Goal: Contribute content: Add original content to the website for others to see

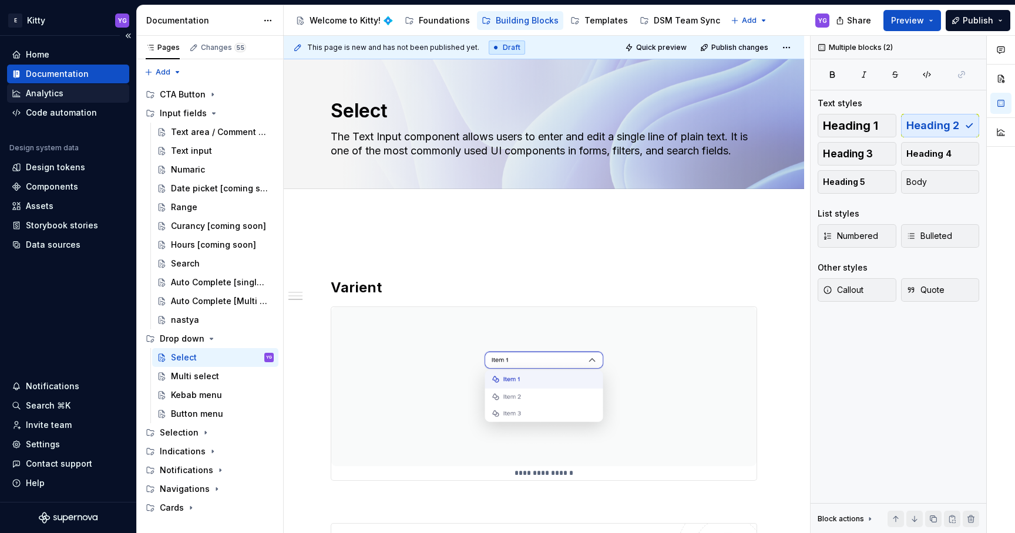
scroll to position [762, 0]
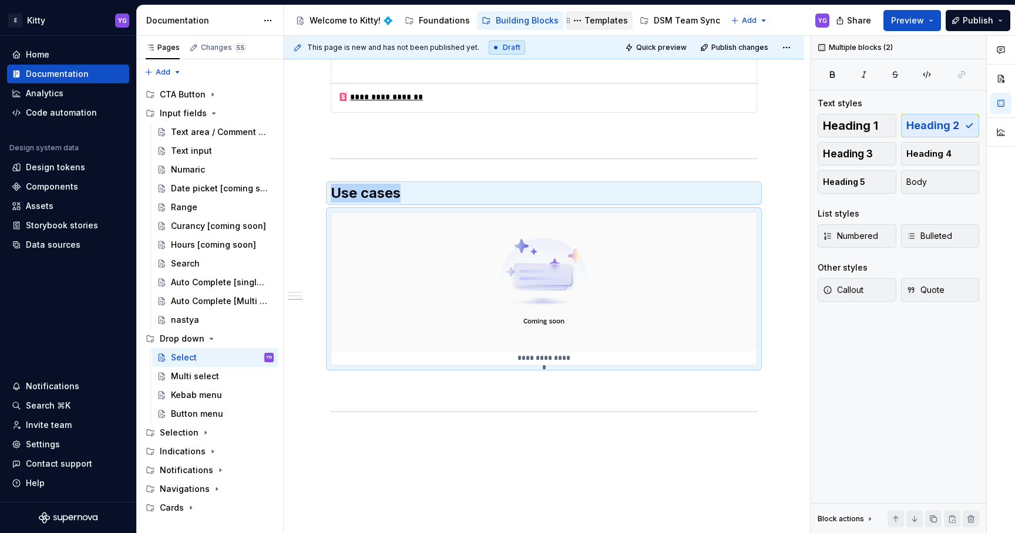
click at [601, 19] on div "Templates" at bounding box center [605, 21] width 43 height 12
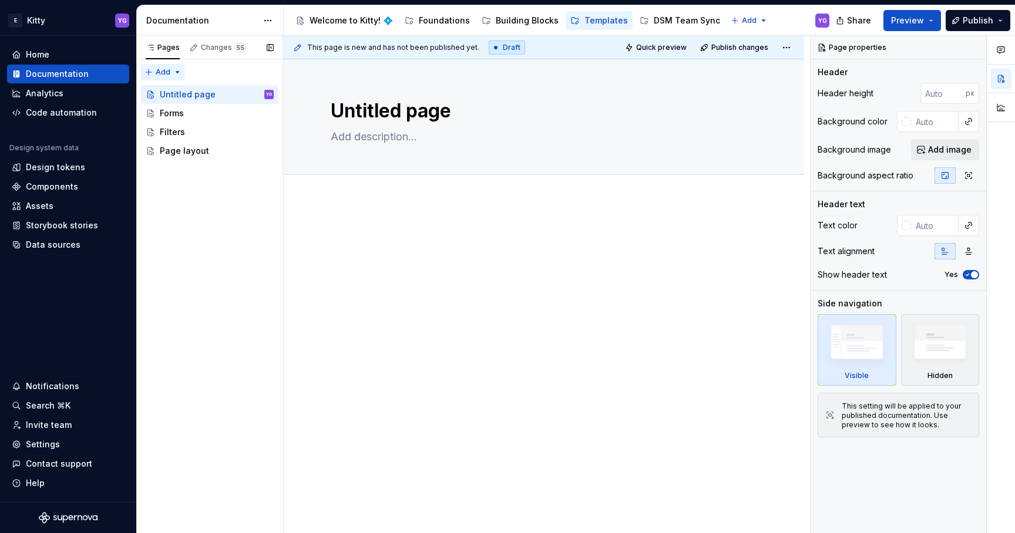
click at [174, 73] on div "Pages Changes 55 Add Accessibility guide for tree Page tree. Navigate the tree …" at bounding box center [209, 285] width 147 height 498
click at [206, 112] on div "New group" at bounding box center [201, 114] width 76 height 12
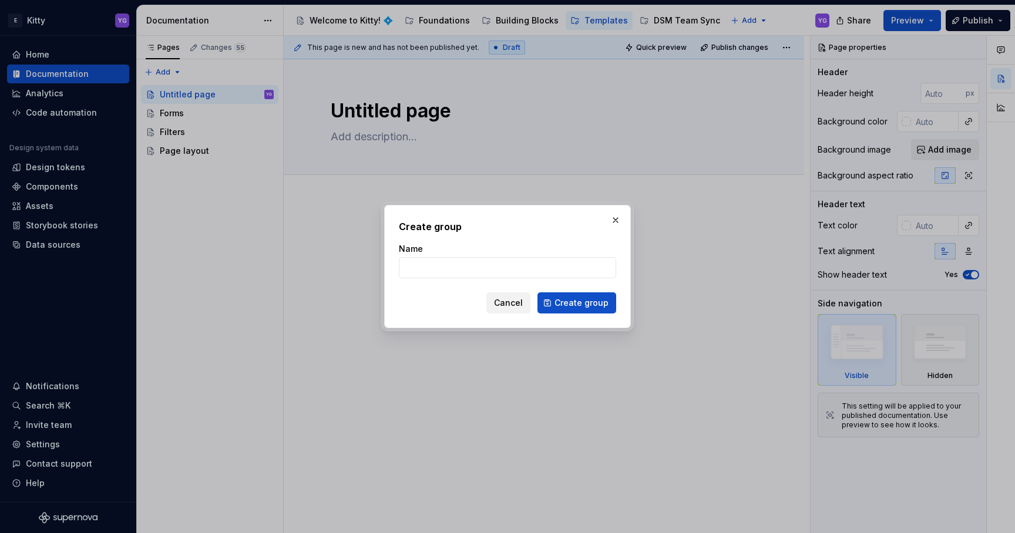
type textarea "*"
type input "t"
type input "r"
type input "Text (Copy)"
click at [604, 301] on span "Create group" at bounding box center [581, 303] width 54 height 12
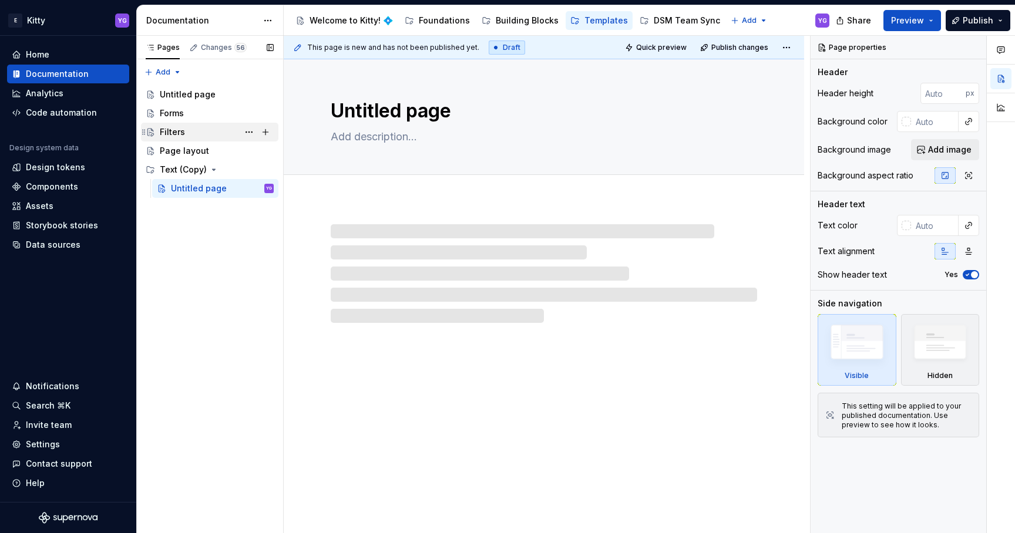
click at [170, 129] on div "Filters" at bounding box center [172, 132] width 25 height 12
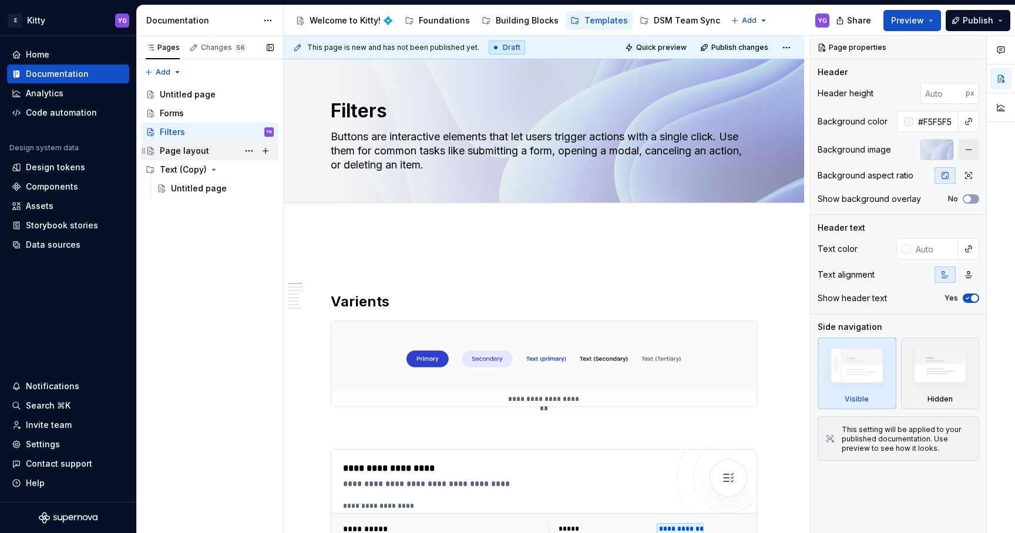
click at [184, 143] on div "Page layout" at bounding box center [217, 151] width 114 height 16
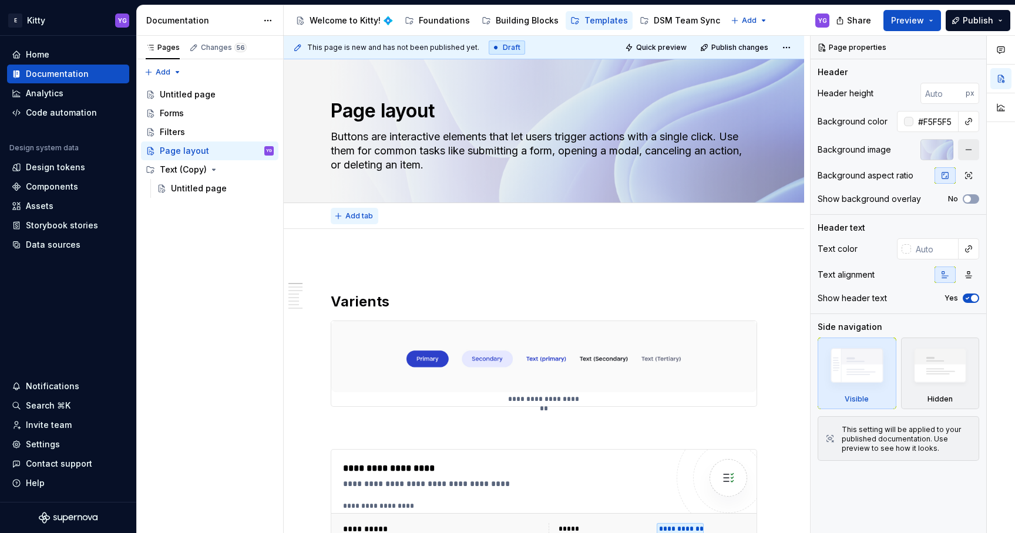
type textarea "*"
click at [365, 217] on span "Add tab" at bounding box center [359, 215] width 28 height 9
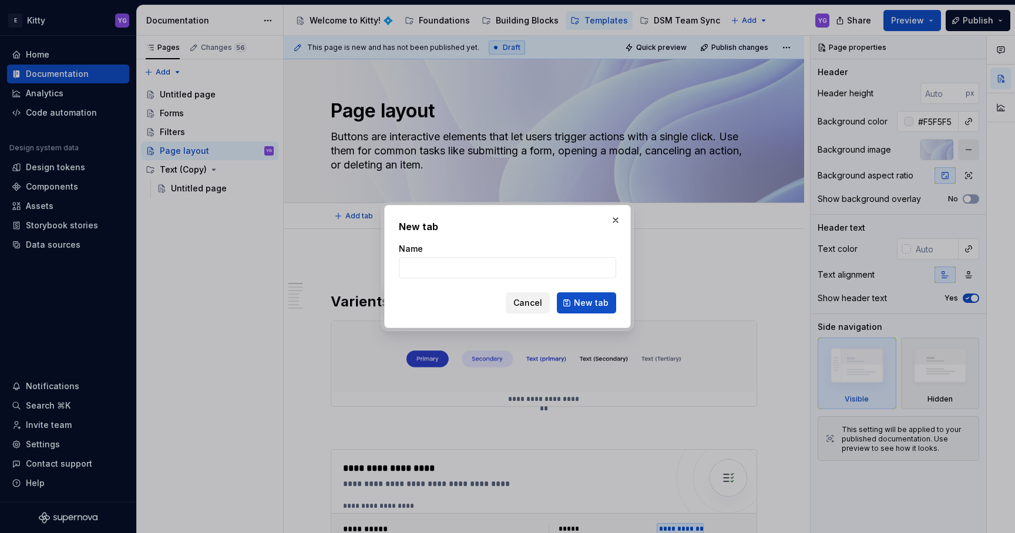
type input "d"
click at [536, 307] on span "Cancel" at bounding box center [527, 303] width 29 height 12
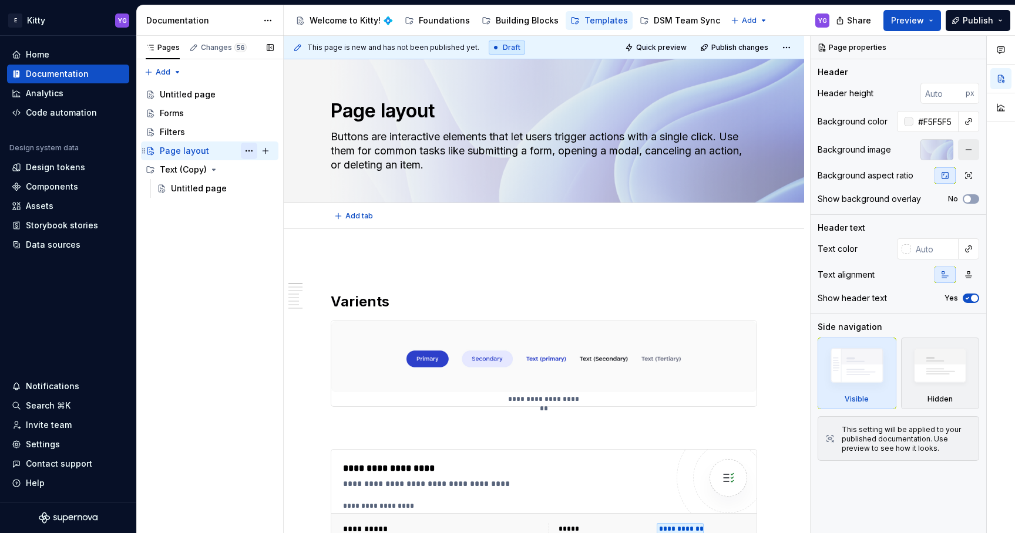
click at [251, 146] on button "Page tree" at bounding box center [249, 151] width 16 height 16
click at [156, 262] on div "Pages Changes 56 Add Accessibility guide for tree Page tree. Navigate the tree …" at bounding box center [209, 285] width 147 height 498
type textarea "*"
click at [169, 67] on div "Pages Changes 56 Add Accessibility guide for tree Page tree. Navigate the tree …" at bounding box center [209, 285] width 147 height 498
click at [184, 116] on div "New group" at bounding box center [201, 114] width 76 height 12
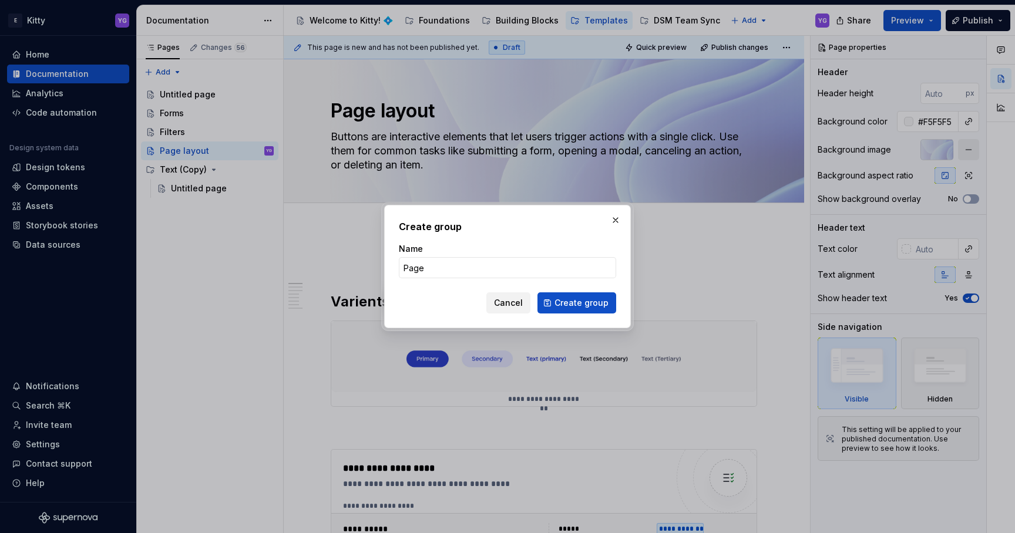
type input "Page layout"
click at [565, 301] on span "Create group" at bounding box center [581, 303] width 54 height 12
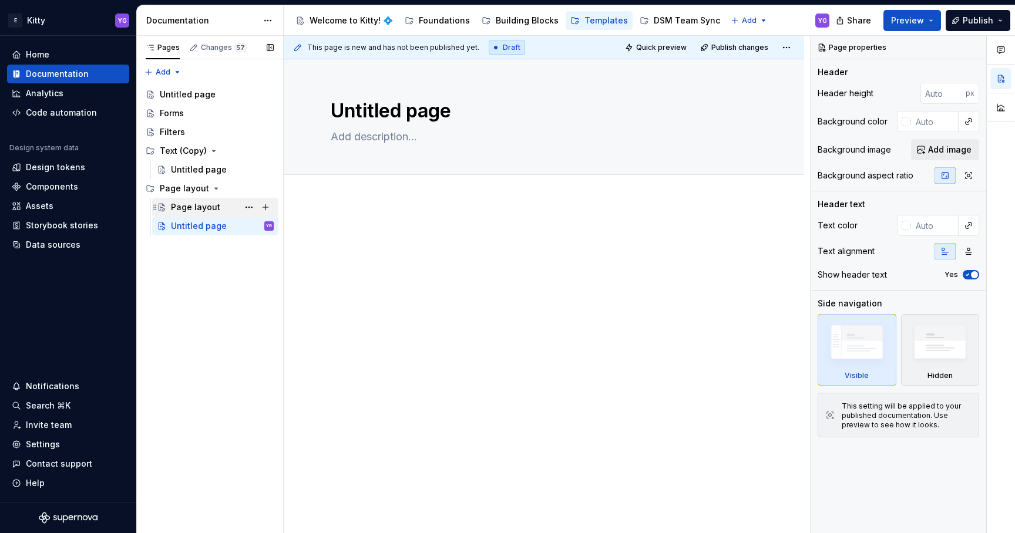
click at [188, 206] on div "Page layout" at bounding box center [195, 207] width 49 height 12
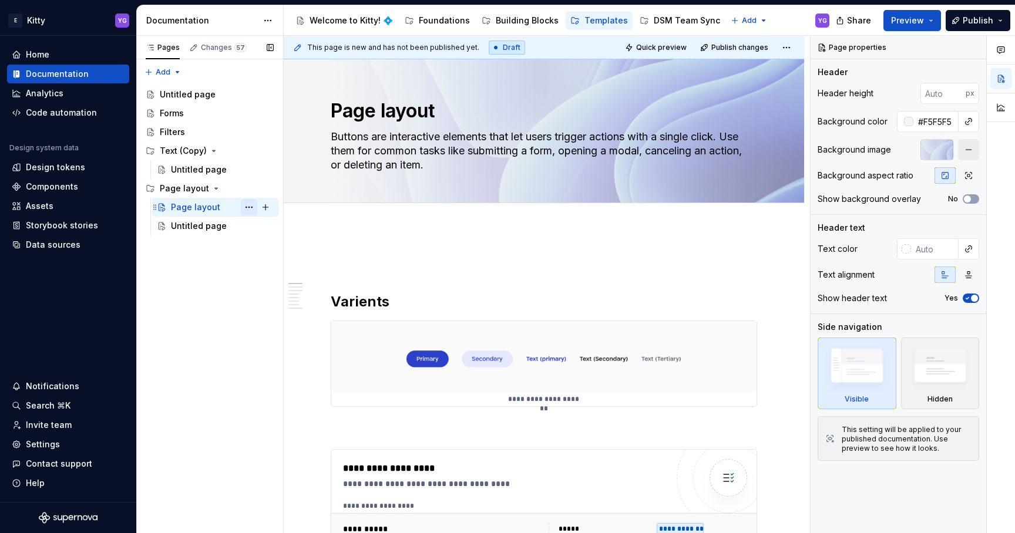
click at [250, 207] on button "Page tree" at bounding box center [249, 207] width 16 height 16
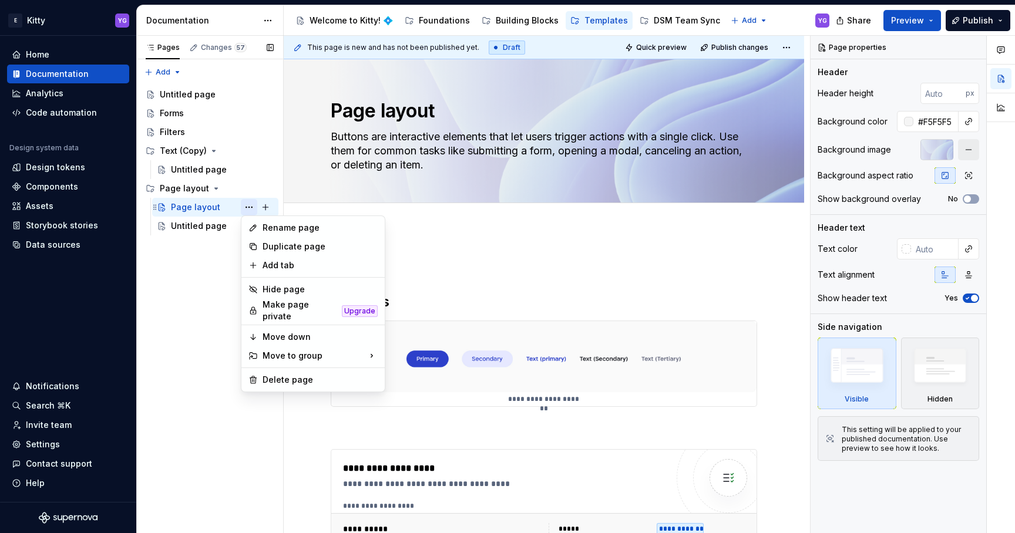
click at [250, 207] on div "Pages Changes 57 Add Accessibility guide for tree Page tree. Navigate the tree …" at bounding box center [209, 285] width 147 height 498
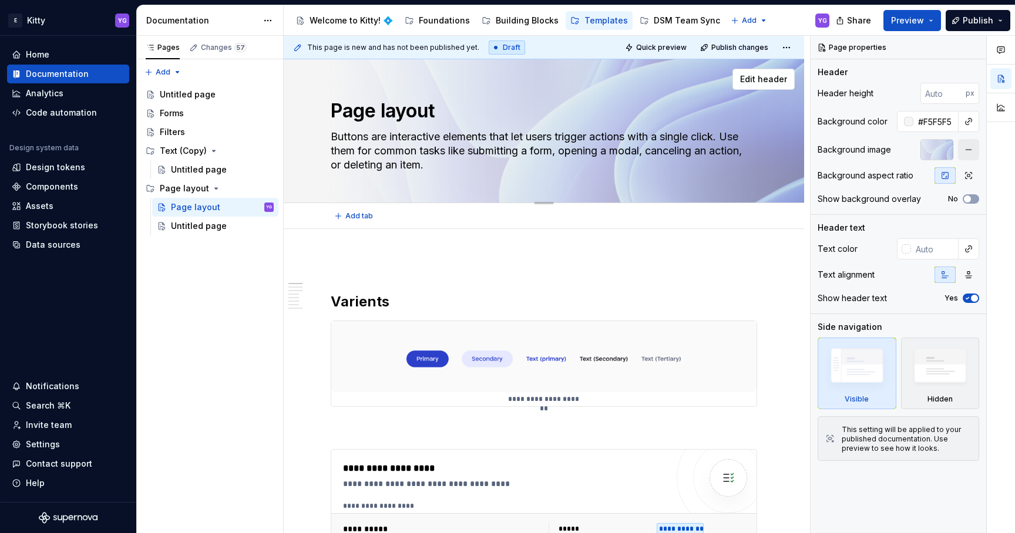
click at [406, 104] on textarea "Page layout" at bounding box center [541, 111] width 426 height 28
type textarea "*"
type textarea "d"
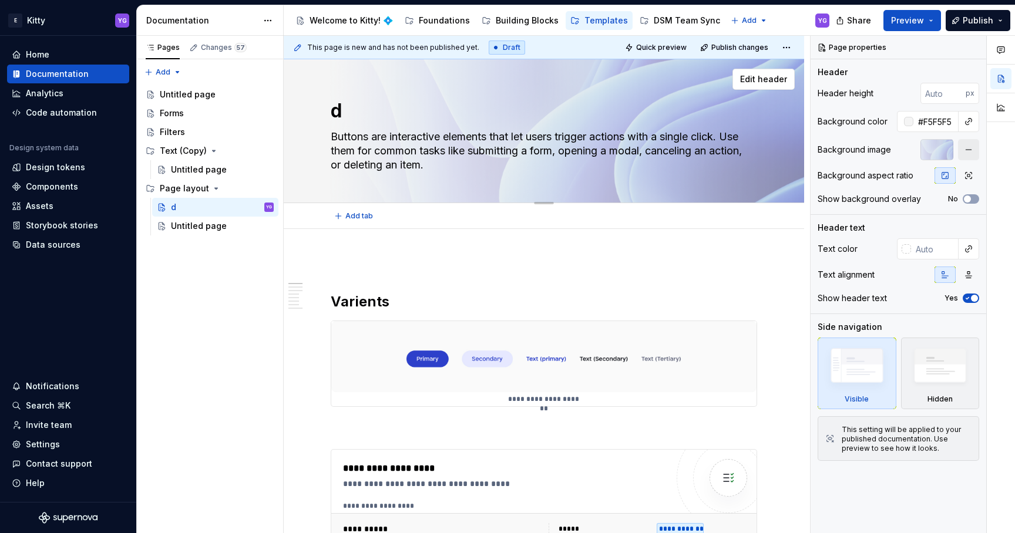
type textarea "*"
type textarea "Untitled page"
type textarea "*"
type textarea "Untitled pageG"
type textarea "*"
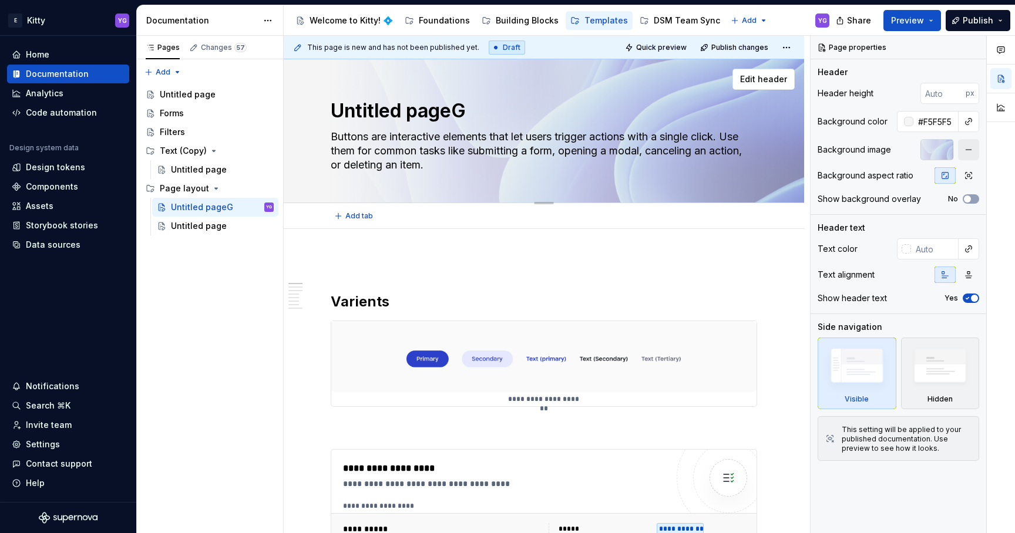
type textarea "f"
type textarea "*"
type textarea "Untitled page"
type textarea "*"
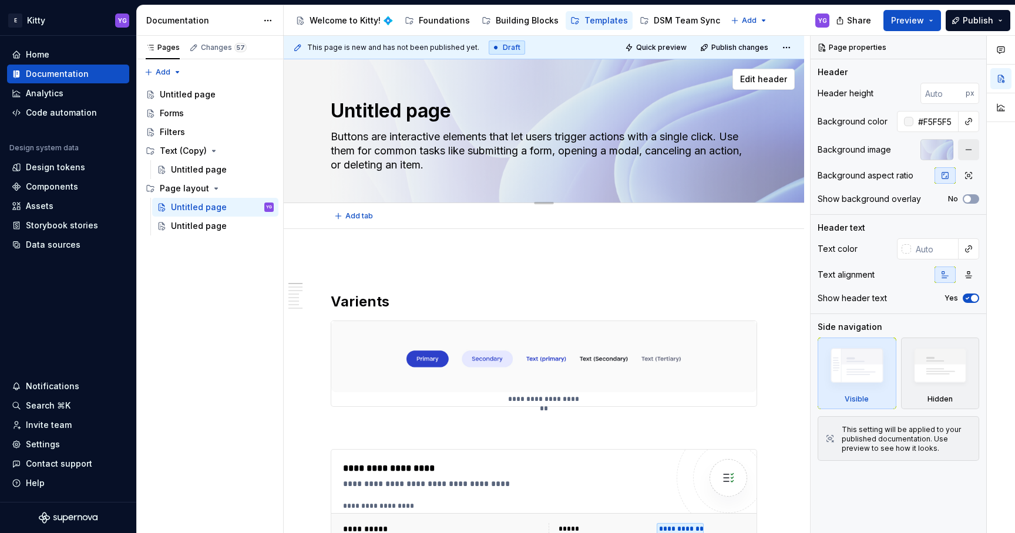
type textarea "Untitled pageG"
type textarea "*"
type textarea "Untitled pageGr"
type textarea "*"
type textarea "G"
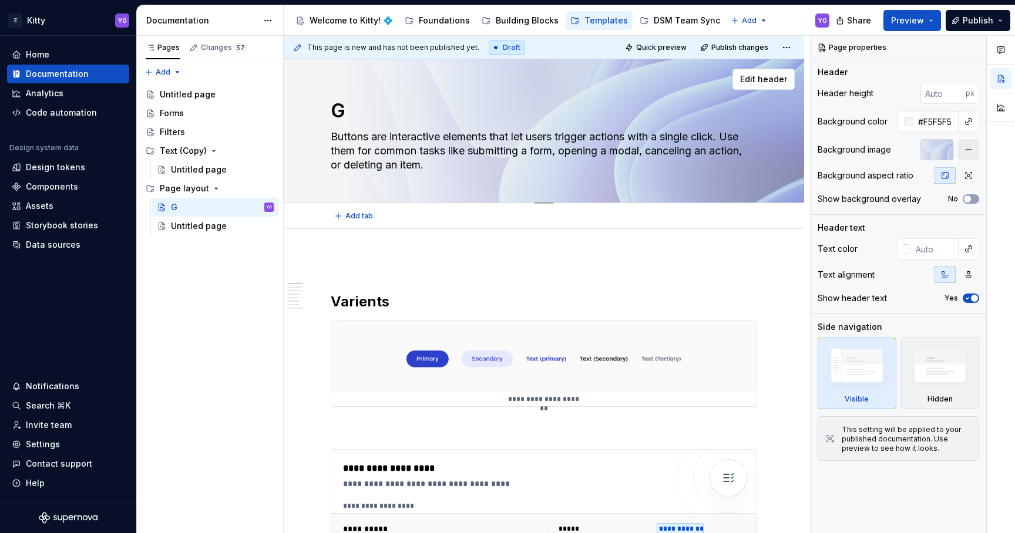
type textarea "*"
type textarea "Gr"
type textarea "*"
type textarea "Gri"
type textarea "*"
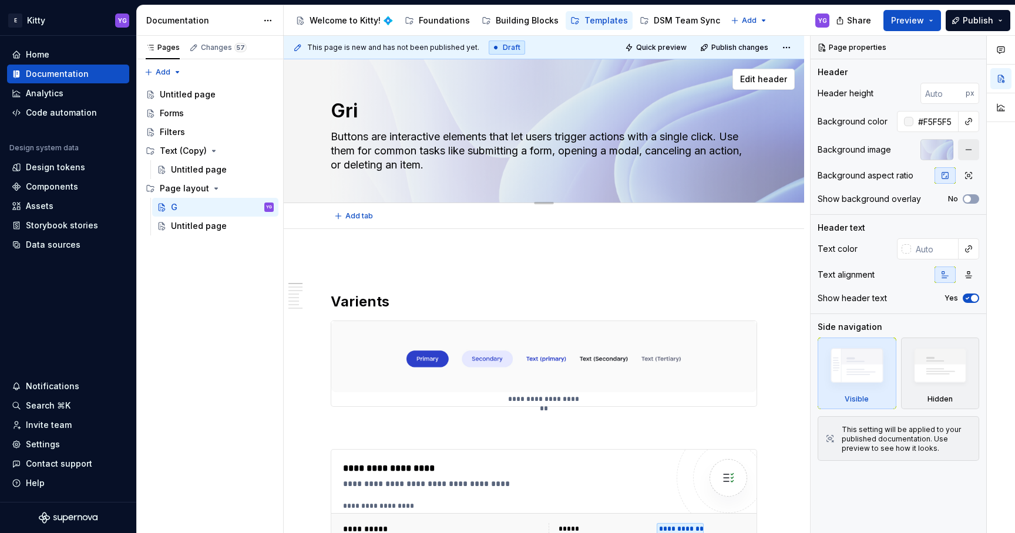
type textarea "Grid"
type textarea "*"
type textarea "Grid"
click at [216, 227] on div "Untitled page" at bounding box center [199, 226] width 56 height 12
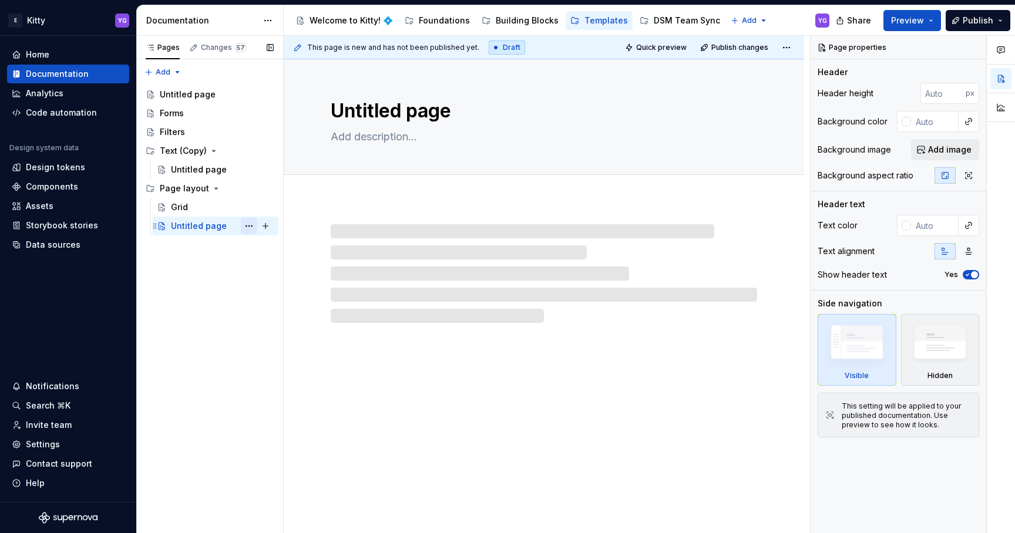
click at [249, 224] on button "Page tree" at bounding box center [249, 226] width 16 height 16
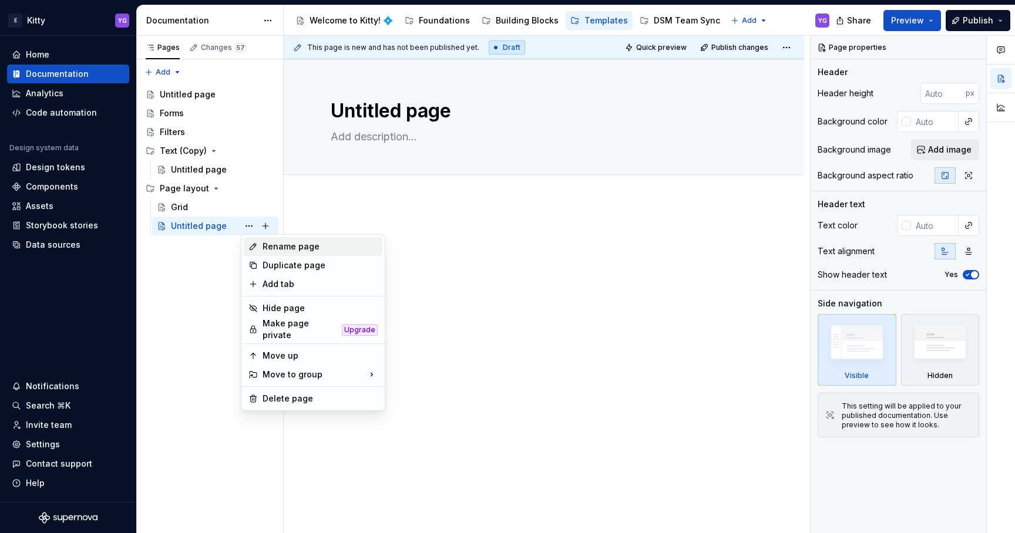
type textarea "*"
click at [271, 244] on div "Rename page" at bounding box center [320, 247] width 115 height 12
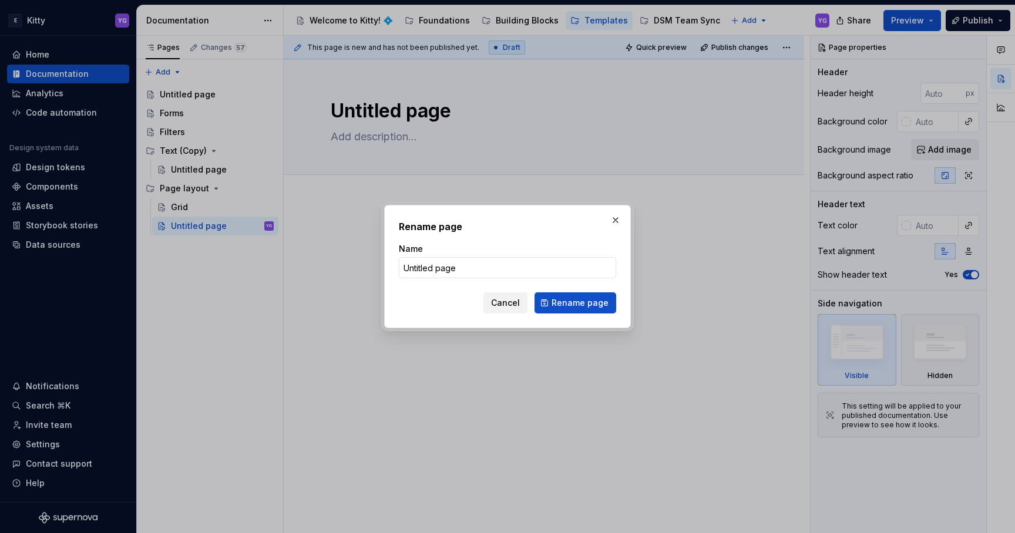
type input "s"
type input "S"
type input "A"
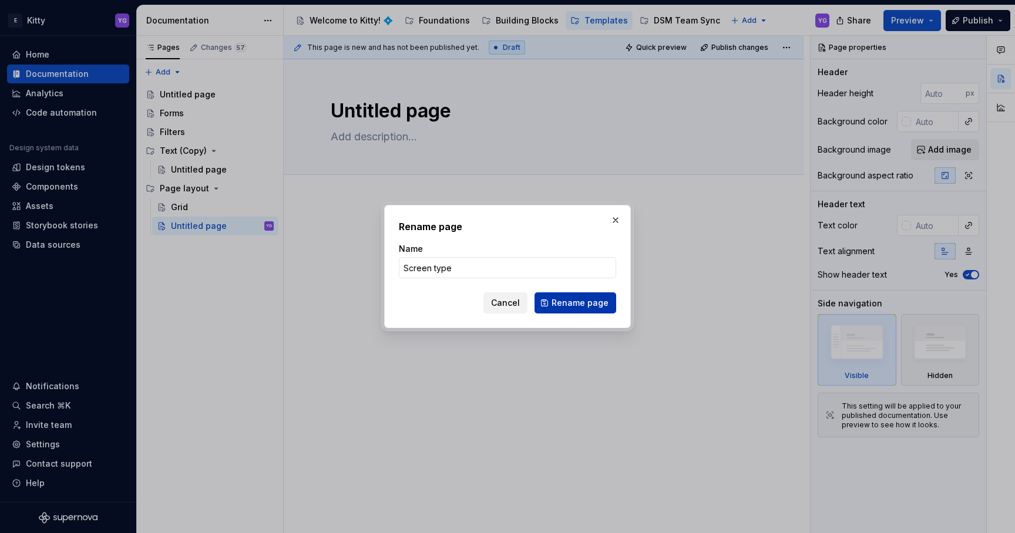
type input "Screen type"
click at [568, 301] on span "Rename page" at bounding box center [579, 303] width 57 height 12
type textarea "*"
type textarea "Screen type"
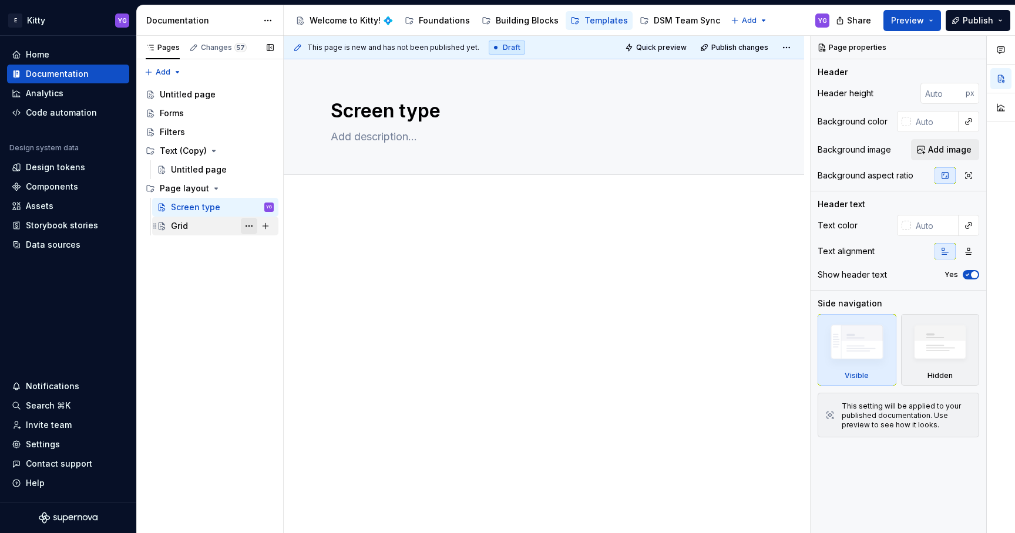
click at [248, 227] on button "Page tree" at bounding box center [249, 226] width 16 height 16
click at [227, 249] on div "Pages Changes 57 Add Accessibility guide for tree Page tree. Navigate the tree …" at bounding box center [209, 285] width 147 height 498
click at [248, 228] on button "Page tree" at bounding box center [249, 226] width 16 height 16
click at [208, 241] on div "Pages Changes 57 Add Accessibility guide for tree Page tree. Navigate the tree …" at bounding box center [209, 285] width 147 height 498
click at [377, 142] on textarea at bounding box center [541, 136] width 426 height 19
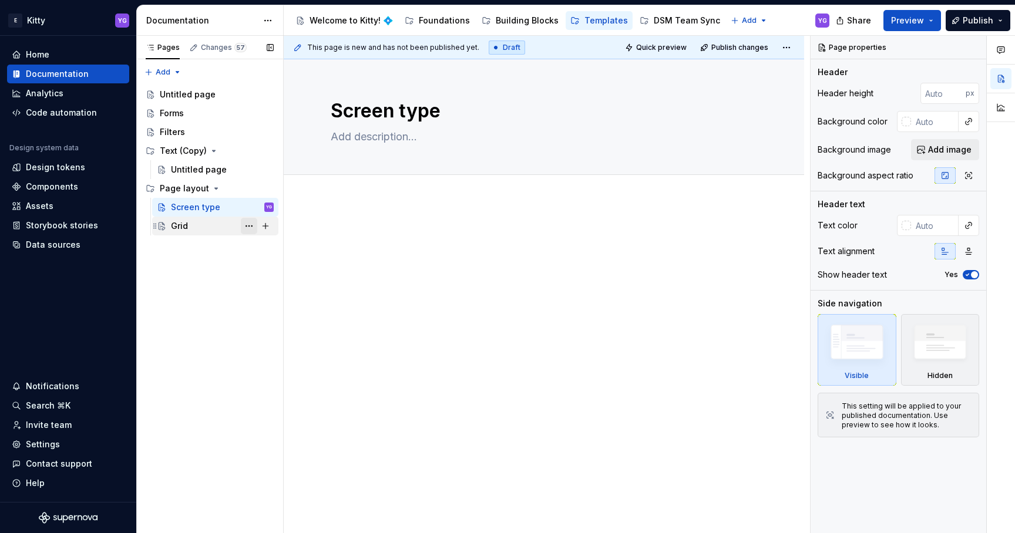
click at [248, 223] on button "Page tree" at bounding box center [249, 226] width 16 height 16
click at [198, 258] on div "Pages Changes 57 Add Accessibility guide for tree Page tree. Navigate the tree …" at bounding box center [209, 285] width 147 height 498
click at [378, 136] on textarea at bounding box center [541, 136] width 426 height 19
type textarea "*"
type textarea "Al"
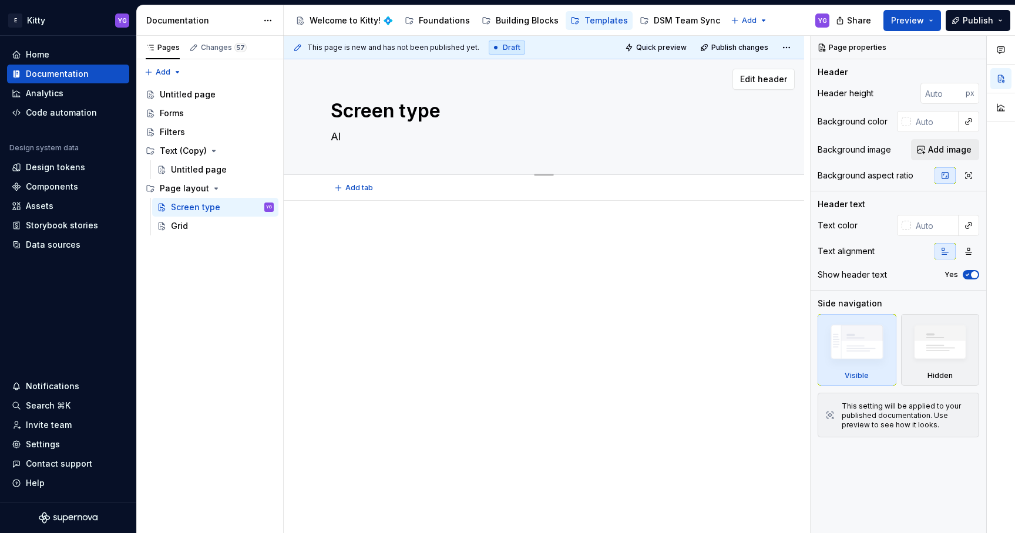
type textarea "*"
type textarea "All"
type textarea "*"
type textarea "All"
type textarea "*"
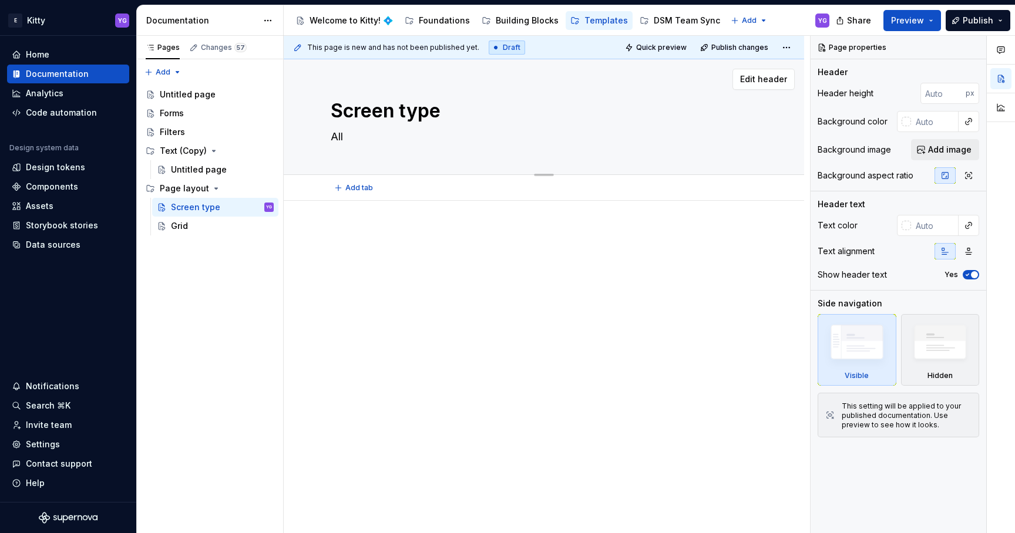
type textarea "All u"
type textarea "*"
type textarea "All us"
type textarea "*"
type textarea "All use"
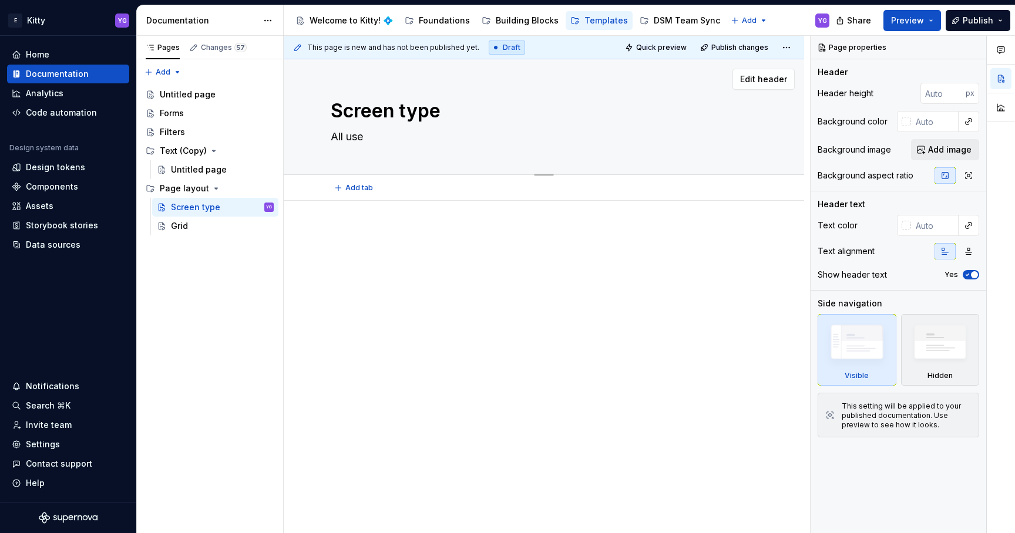
type textarea "*"
type textarea "All use"
type textarea "*"
type textarea "All use"
type textarea "*"
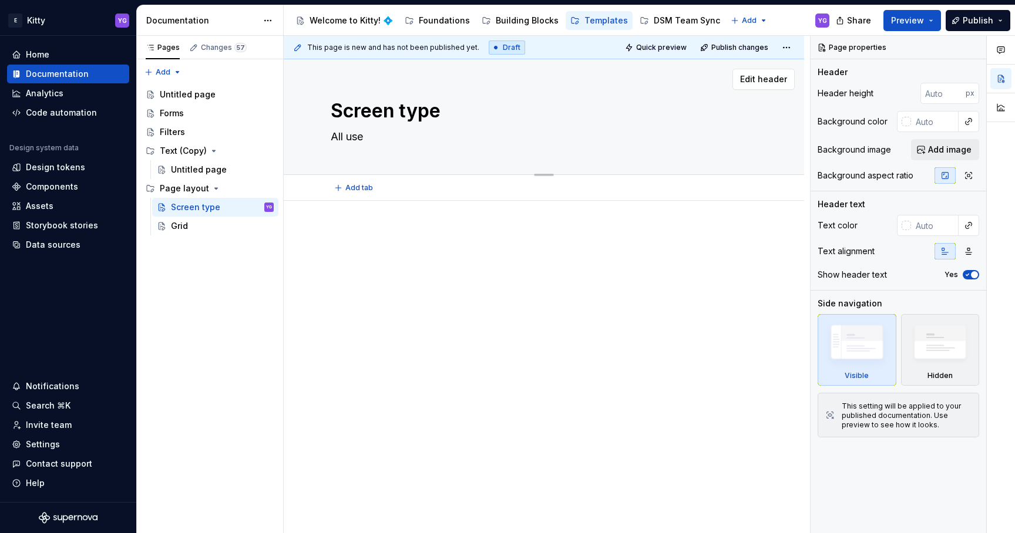
type textarea "All us"
type textarea "*"
type textarea "All u"
type textarea "*"
type textarea "All"
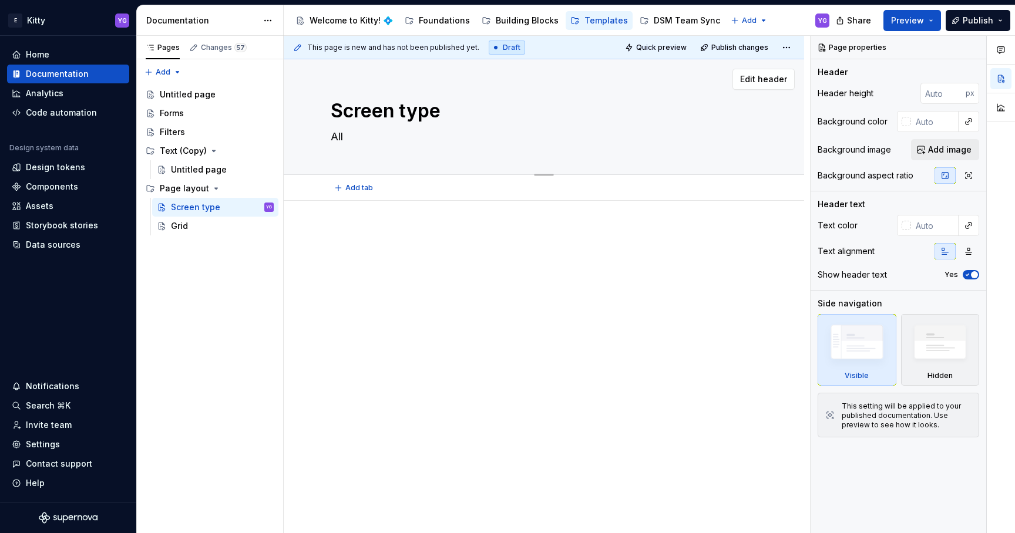
type textarea "*"
type textarea "All o"
type textarea "*"
type textarea "All ou"
type textarea "*"
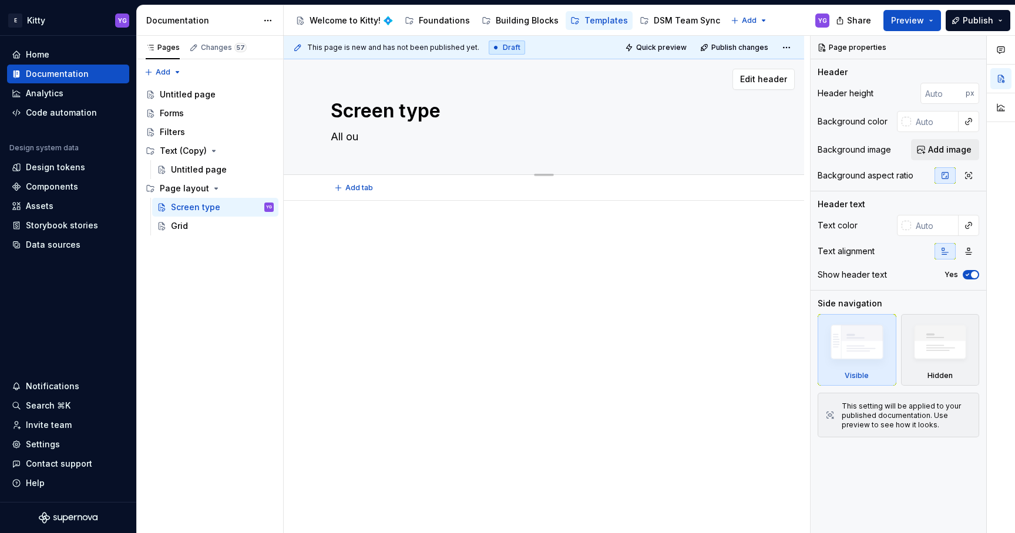
type textarea "All our"
type textarea "*"
type textarea "All our"
type textarea "*"
type textarea "All our u"
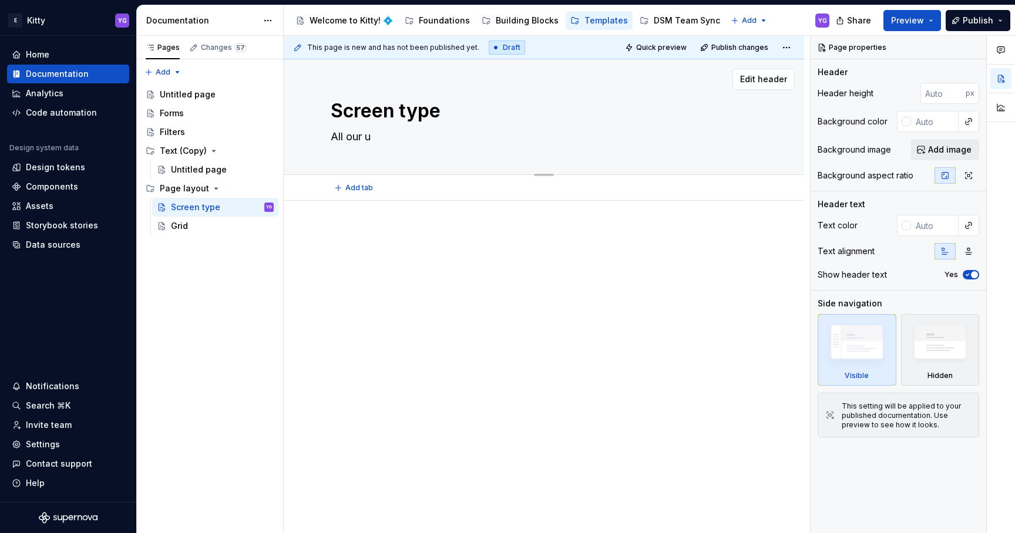
type textarea "*"
type textarea "All our us"
type textarea "*"
type textarea "All our use"
type textarea "*"
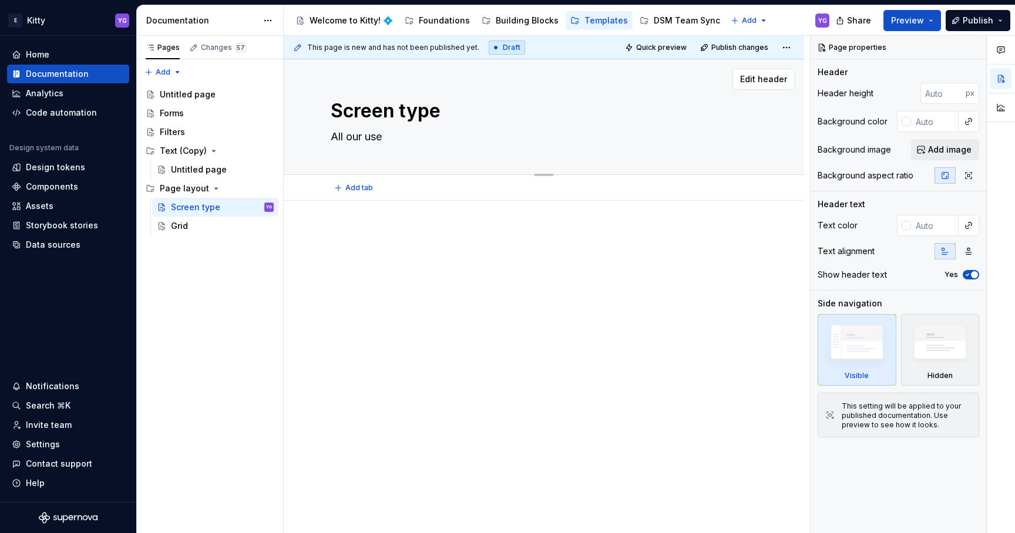
type textarea "All our use-"
type textarea "*"
type textarea "All our use-c"
type textarea "*"
type textarea "All our use-ca"
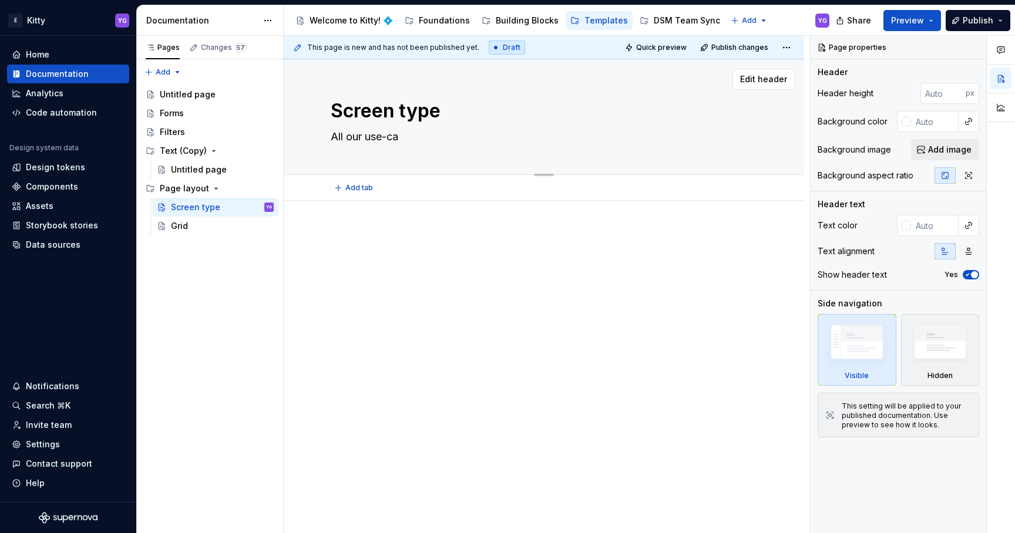
type textarea "*"
type textarea "All our use-cas"
type textarea "*"
type textarea "All our use-case"
type textarea "*"
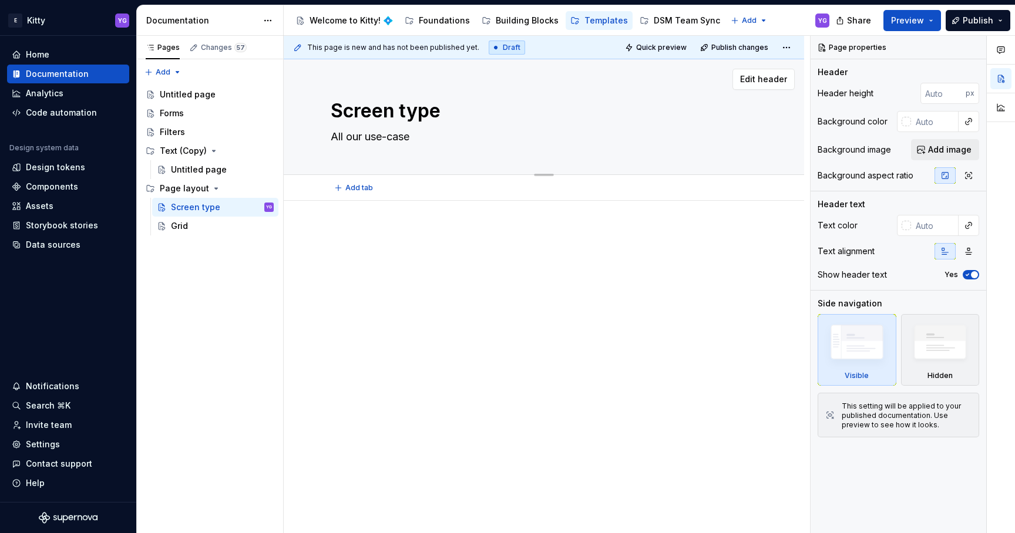
type textarea "All our use-cases"
type textarea "*"
type textarea "All our use-cases"
click at [364, 235] on p at bounding box center [544, 236] width 426 height 14
click at [345, 233] on p at bounding box center [544, 236] width 426 height 14
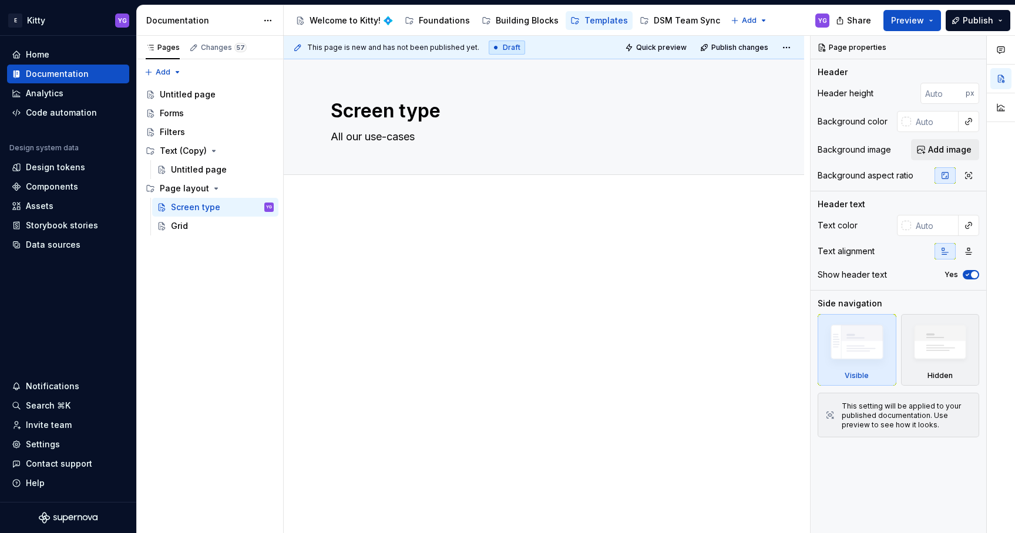
type textarea "*"
